Goal: Find specific page/section: Find specific page/section

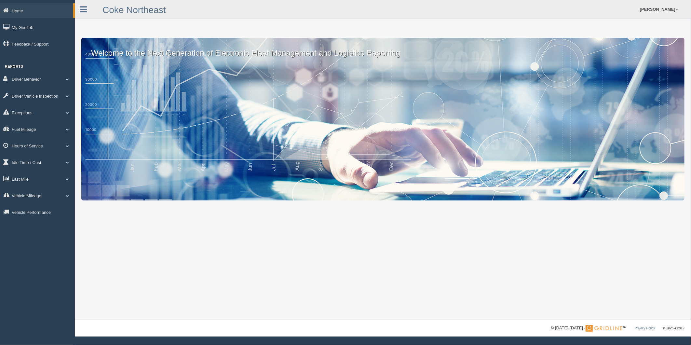
click at [68, 181] on span at bounding box center [67, 178] width 8 height 3
click at [40, 199] on link "Planned Vs Actual" at bounding box center [43, 194] width 62 height 12
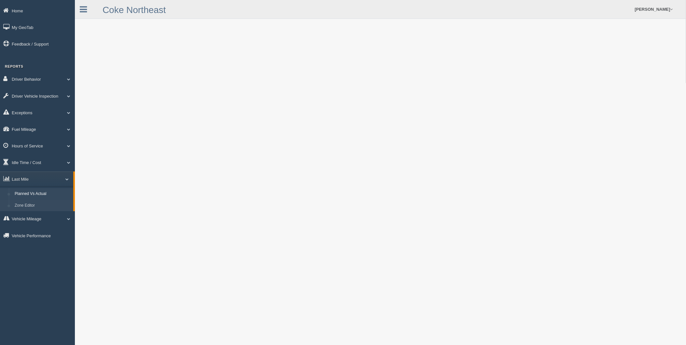
click at [30, 208] on link "Zone Editor" at bounding box center [43, 206] width 62 height 12
